Goal: Transaction & Acquisition: Purchase product/service

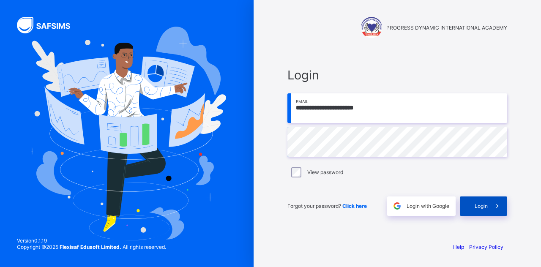
click at [481, 207] on span "Login" at bounding box center [481, 206] width 13 height 6
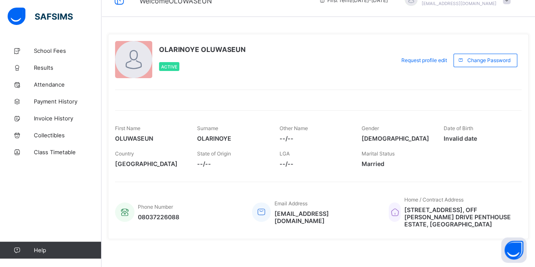
scroll to position [20, 0]
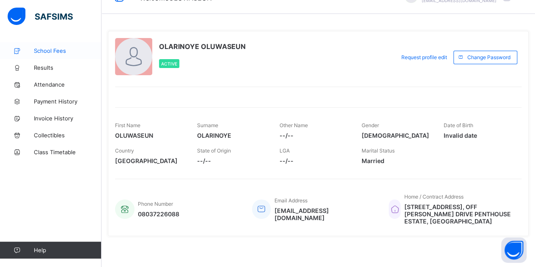
click at [57, 52] on span "School Fees" at bounding box center [68, 50] width 68 height 7
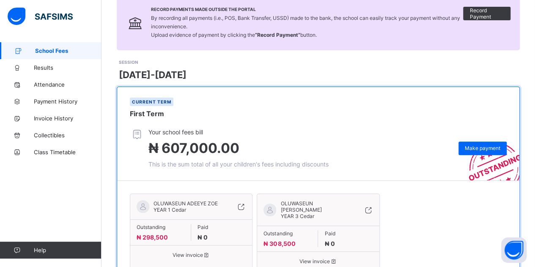
scroll to position [100, 0]
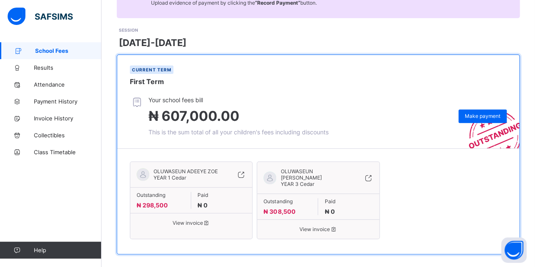
click at [190, 220] on span "View invoice" at bounding box center [190, 223] width 109 height 6
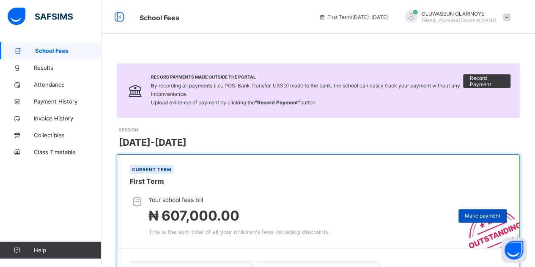
click at [488, 218] on div "Make payment" at bounding box center [482, 216] width 48 height 14
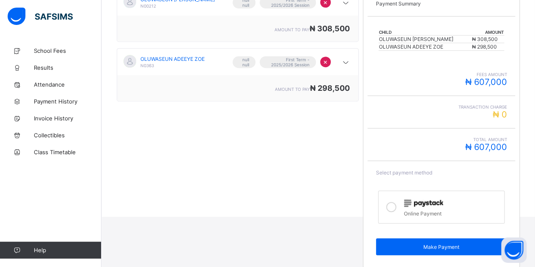
scroll to position [170, 0]
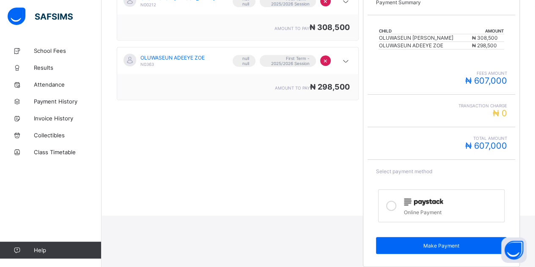
click at [392, 202] on icon at bounding box center [391, 206] width 10 height 10
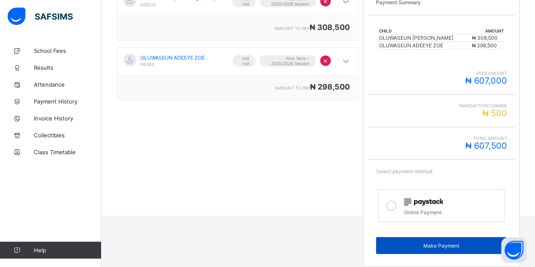
click at [412, 243] on span "Make Payment" at bounding box center [441, 246] width 118 height 6
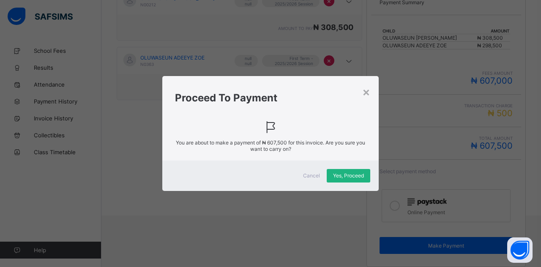
click at [351, 174] on span "Yes, Proceed" at bounding box center [348, 175] width 31 height 6
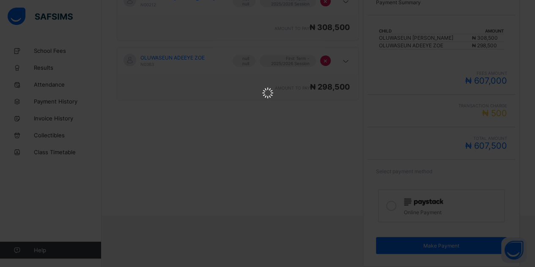
scroll to position [0, 0]
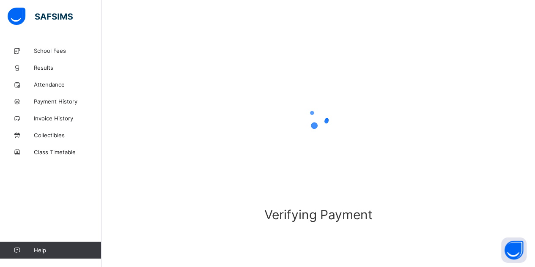
scroll to position [50, 0]
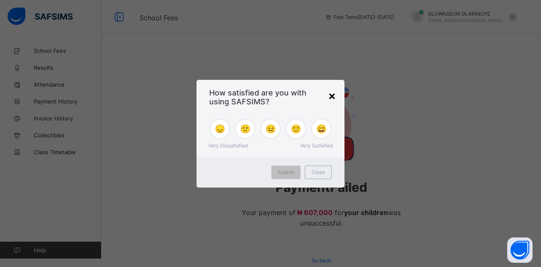
click at [334, 99] on div "×" at bounding box center [332, 95] width 8 height 14
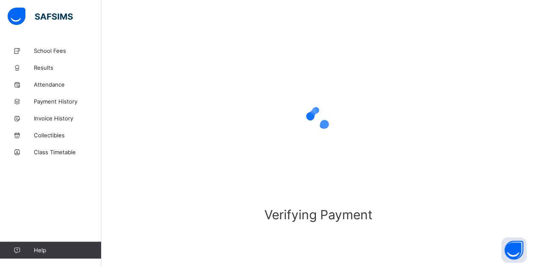
scroll to position [46, 0]
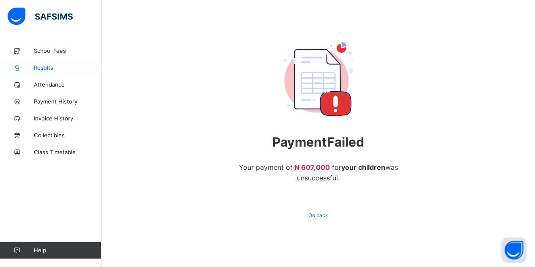
click at [50, 67] on span "Results" at bounding box center [68, 67] width 68 height 7
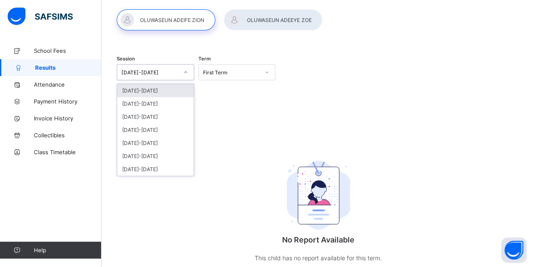
click at [187, 71] on icon at bounding box center [185, 72] width 3 height 2
click at [144, 104] on div "[DATE]-[DATE]" at bounding box center [155, 103] width 76 height 13
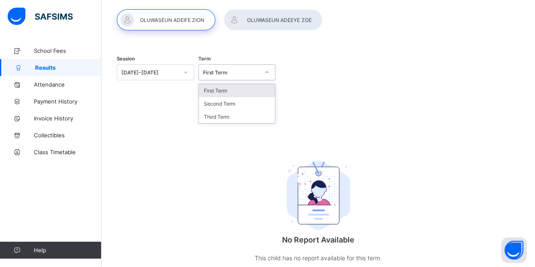
click at [267, 73] on icon at bounding box center [266, 72] width 5 height 8
click at [223, 115] on div "Third Term" at bounding box center [237, 116] width 76 height 13
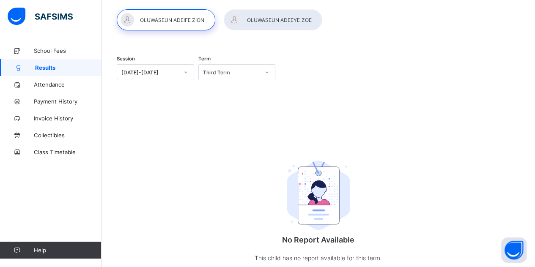
click at [251, 25] on div at bounding box center [273, 19] width 98 height 21
